Goal: Task Accomplishment & Management: Manage account settings

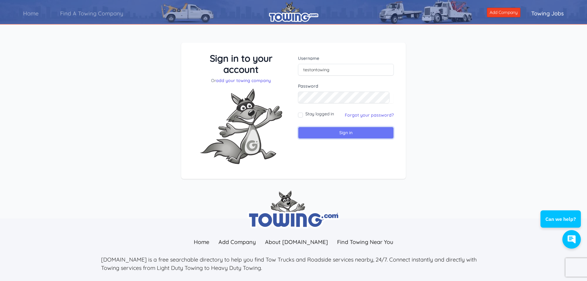
click at [317, 132] on input "Sign in" at bounding box center [346, 133] width 96 height 12
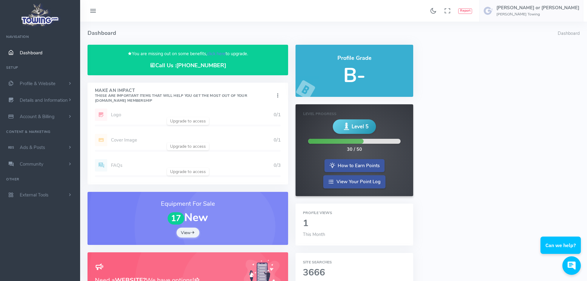
click at [32, 53] on span "Dashboard" at bounding box center [31, 53] width 23 height 6
click at [547, 9] on h5 "[PERSON_NAME] or [PERSON_NAME]" at bounding box center [537, 7] width 83 height 5
click at [515, 58] on span "Logout" at bounding box center [508, 59] width 14 height 6
